Goal: Obtain resource: Download file/media

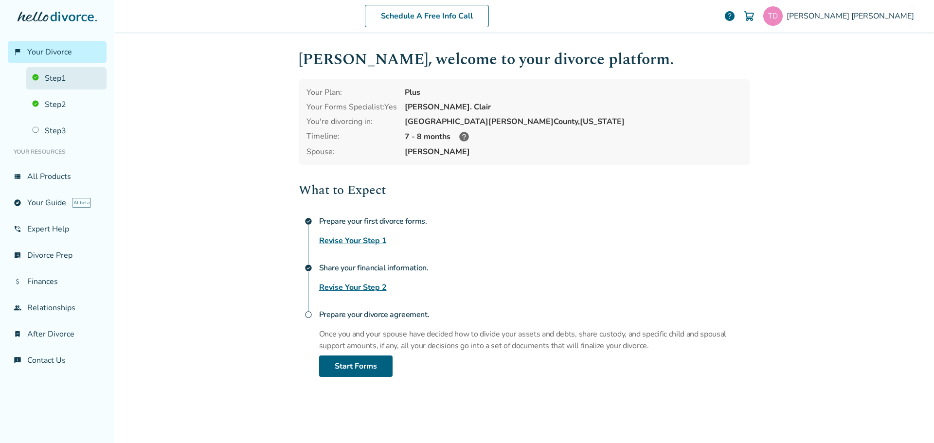
click at [51, 82] on link "Step 1" at bounding box center [66, 78] width 80 height 22
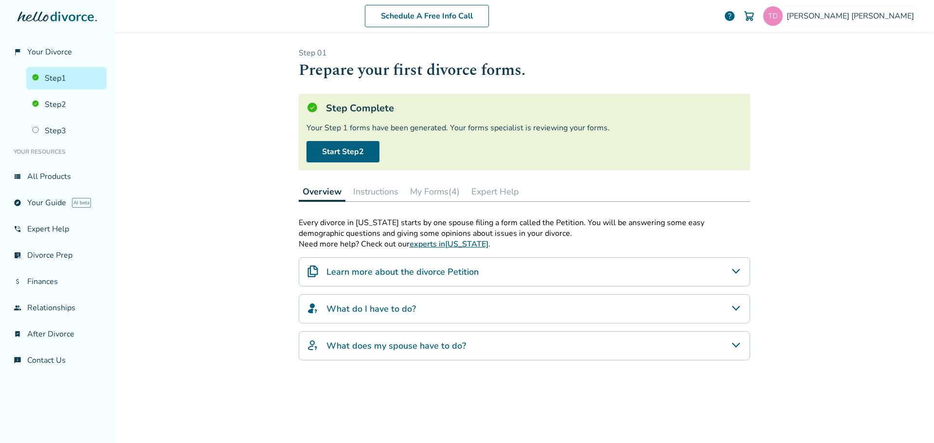
click at [415, 186] on button "My Forms (4)" at bounding box center [434, 191] width 57 height 19
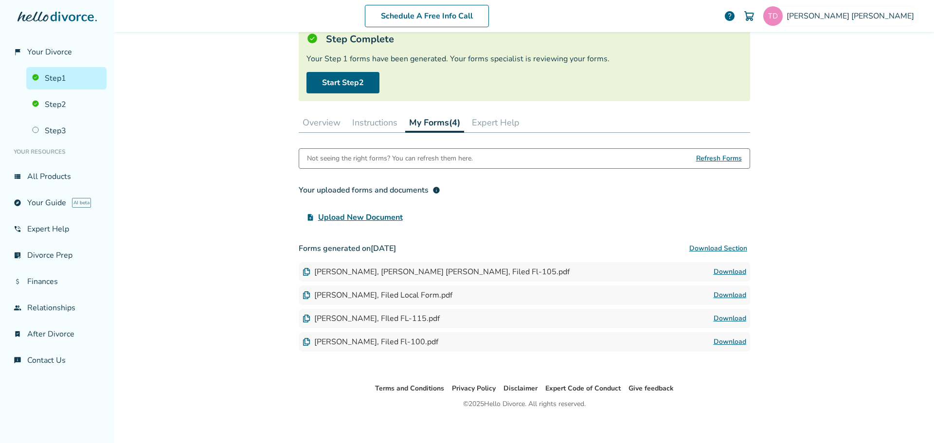
scroll to position [77, 0]
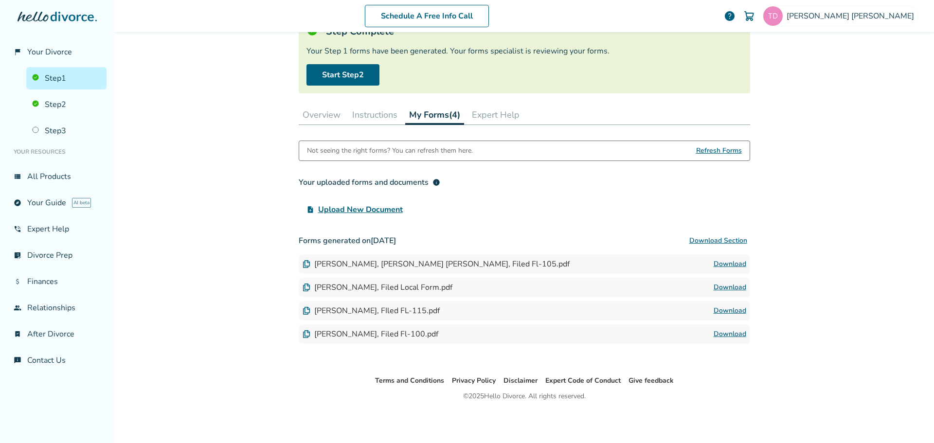
click at [379, 270] on div "[PERSON_NAME], [PERSON_NAME] [PERSON_NAME], Filed Fl-105.pdf Download" at bounding box center [525, 263] width 452 height 19
click at [380, 264] on div "[PERSON_NAME], [PERSON_NAME] [PERSON_NAME], Filed Fl-105.pdf" at bounding box center [436, 264] width 267 height 11
click at [303, 266] on img at bounding box center [307, 264] width 8 height 8
click at [698, 237] on button "Download Section" at bounding box center [719, 240] width 64 height 19
click at [699, 235] on button "Download Section" at bounding box center [719, 240] width 64 height 19
